Goal: Task Accomplishment & Management: Complete application form

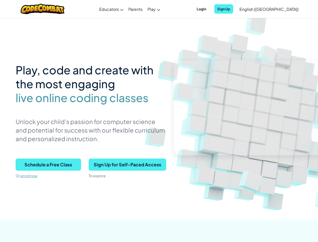
click at [159, 121] on p "Unlock your child’s passion for computer science and potential for success with…" at bounding box center [91, 130] width 151 height 26
click at [209, 9] on span "Login" at bounding box center [202, 8] width 16 height 9
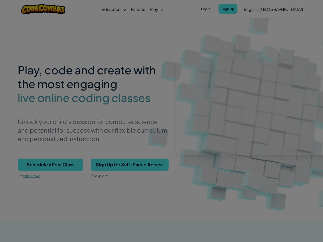
click at [0, 0] on input "Email or Username :" at bounding box center [0, 0] width 0 height 0
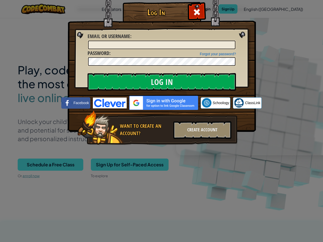
click at [255, 9] on div "Log In Unknown Error Email or Username : Forgot your password? Password : Log I…" at bounding box center [161, 121] width 323 height 242
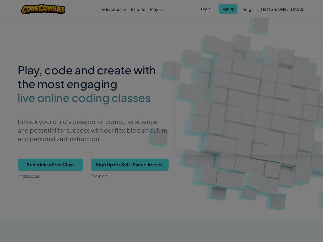
click at [255, 9] on div "Log In Unknown Error Email or Username : Forgot your password? Password : Log I…" at bounding box center [161, 121] width 323 height 242
click at [282, 9] on span "English ([GEOGRAPHIC_DATA])" at bounding box center [272, 9] width 59 height 5
click at [48, 165] on span "Schedule a Free Class" at bounding box center [51, 165] width 66 height 12
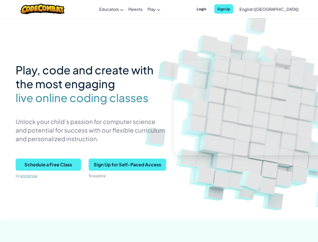
click at [48, 165] on span "Schedule a Free Class" at bounding box center [49, 165] width 66 height 12
click at [127, 165] on span "Sign Up for Self-Paced Access" at bounding box center [128, 165] width 78 height 12
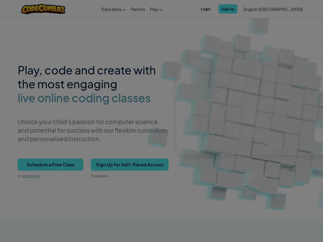
click at [0, 0] on div "Create Individual Account Enter your birthdate: Month January February March Ap…" at bounding box center [0, 0] width 0 height 0
